Goal: Task Accomplishment & Management: Manage account settings

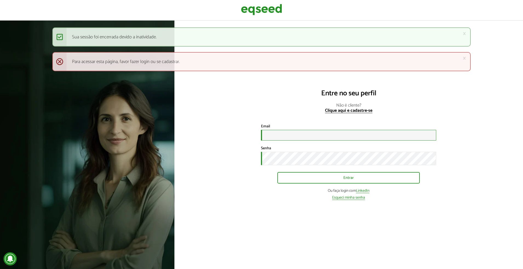
type input "**********"
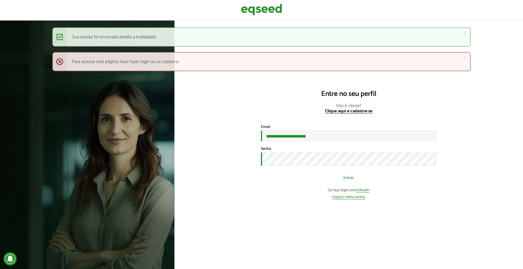
click at [344, 181] on button "Entrar" at bounding box center [348, 178] width 142 height 10
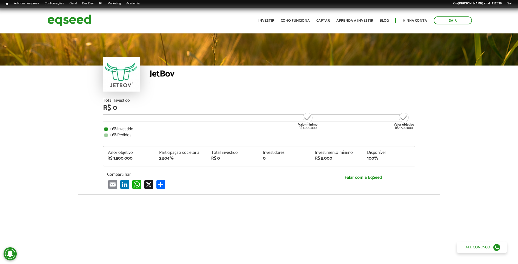
click at [59, 161] on article "JetBov . Total Investido R$ 0 Valor mínimo R$ 1.000.000 Valor objetivo R$ 1.500…" at bounding box center [259, 207] width 518 height 349
